Goal: Information Seeking & Learning: Learn about a topic

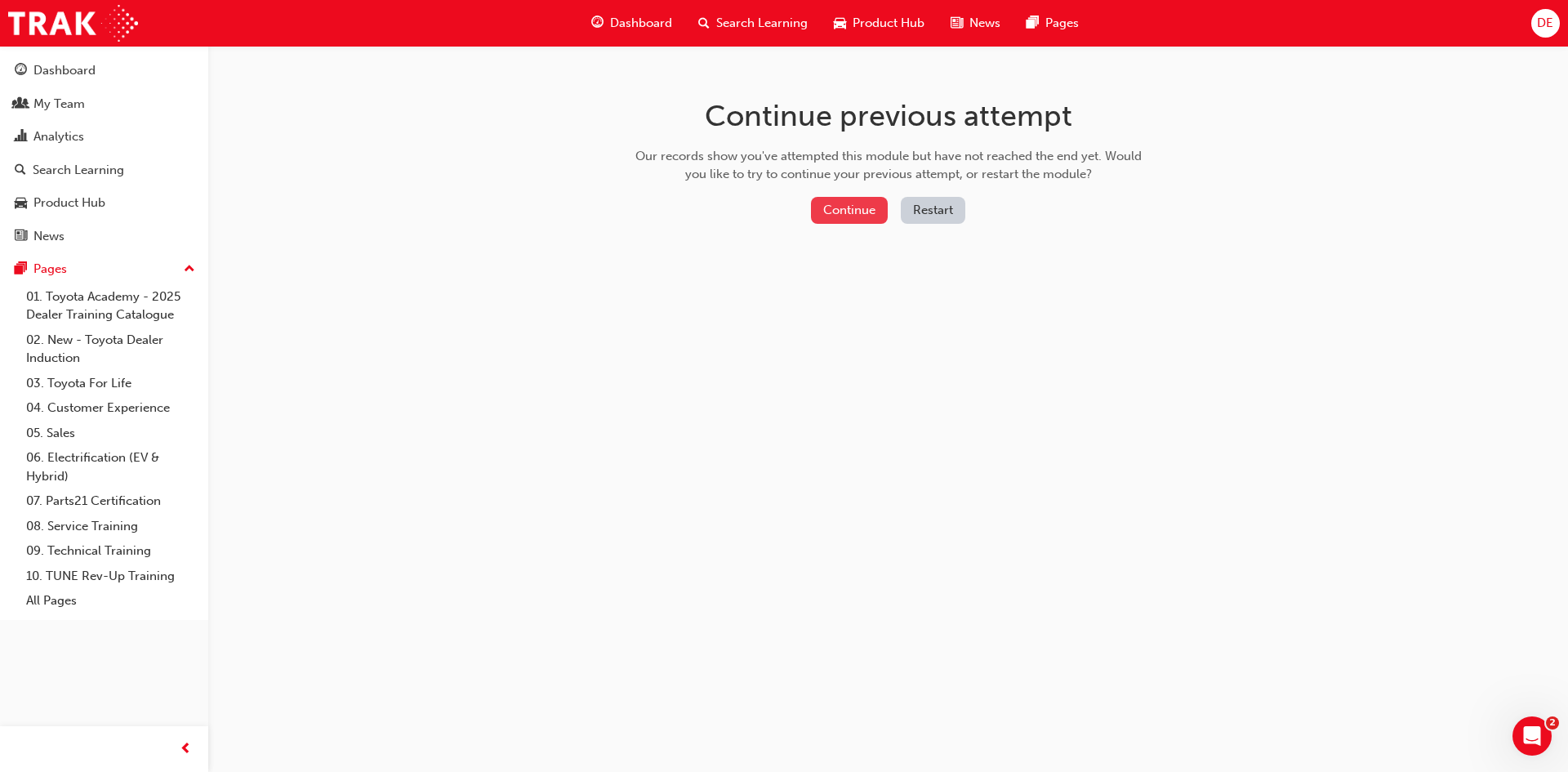
click at [843, 215] on button "Continue" at bounding box center [849, 211] width 77 height 27
